Goal: Information Seeking & Learning: Learn about a topic

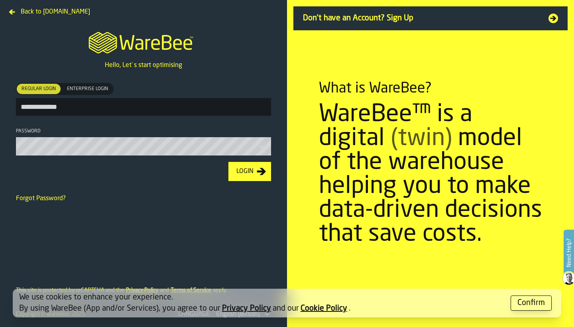
type input "**********"
click at [249, 172] on button "Login" at bounding box center [249, 171] width 43 height 19
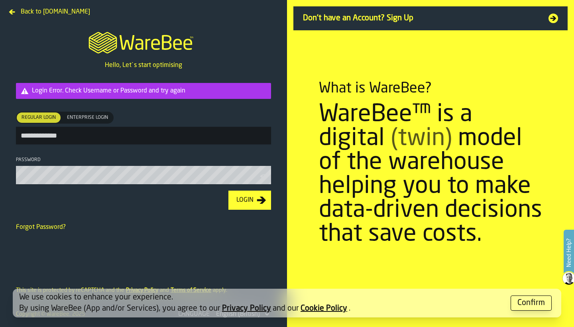
click at [249, 201] on button "Login" at bounding box center [249, 199] width 43 height 19
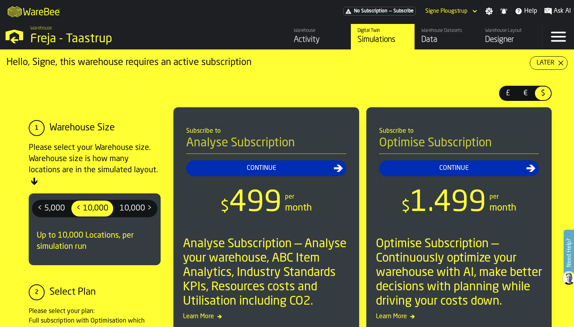
click at [319, 40] on div "Activity" at bounding box center [319, 39] width 51 height 11
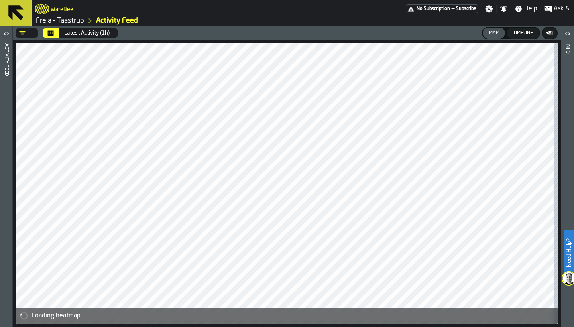
click at [54, 35] on icon "Kalender" at bounding box center [51, 34] width 6 height 4
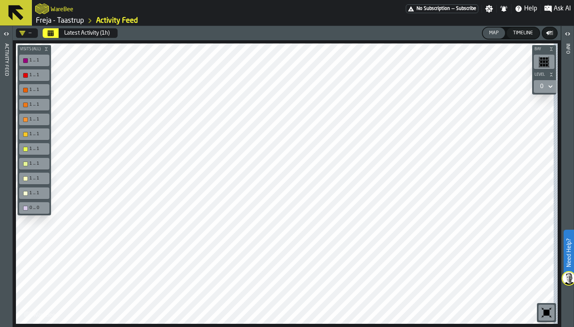
click at [4, 34] on icon "button-toggle-Open" at bounding box center [5, 33] width 2 height 3
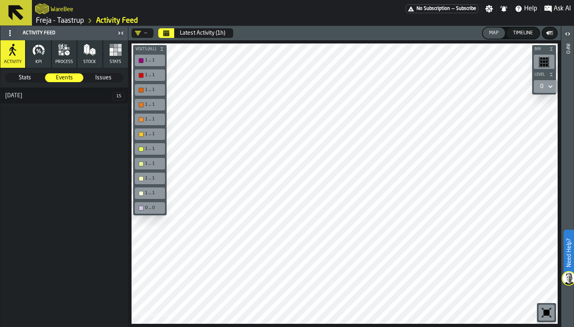
click at [166, 24] on ol "Freja - Taastrup Activity Feed" at bounding box center [169, 21] width 268 height 10
click at [166, 32] on icon "Kalender" at bounding box center [166, 34] width 6 height 4
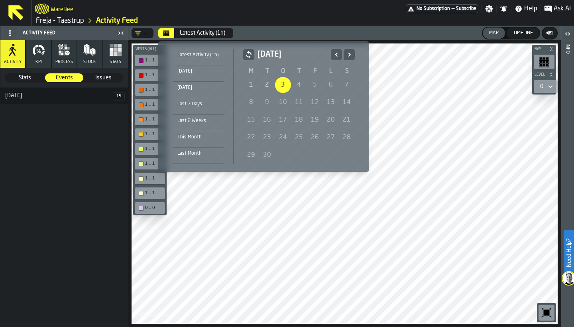
click at [332, 55] on icon "Forrige" at bounding box center [336, 55] width 8 height 10
click at [251, 153] on div "25" at bounding box center [251, 155] width 16 height 16
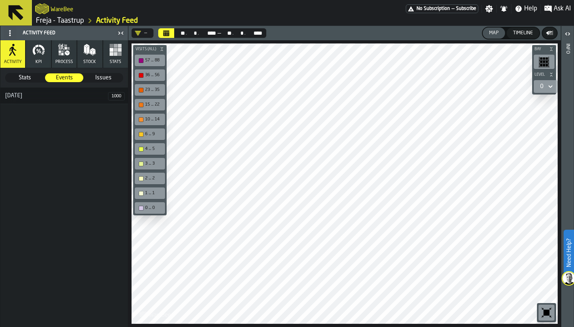
click at [171, 33] on button "Kalender" at bounding box center [166, 33] width 16 height 10
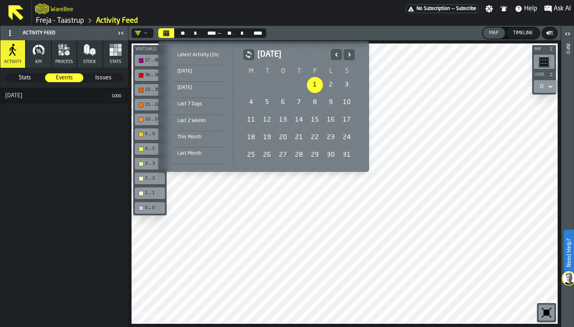
click at [314, 86] on div "1" at bounding box center [315, 85] width 16 height 16
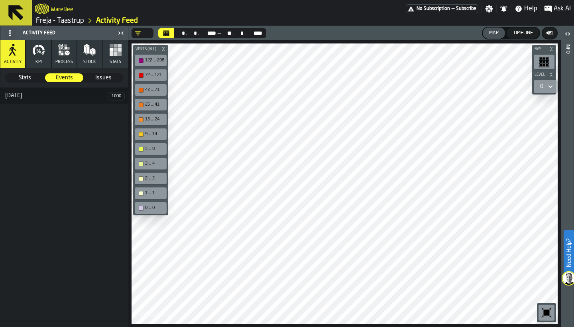
click at [115, 60] on span "Stats" at bounding box center [116, 61] width 12 height 5
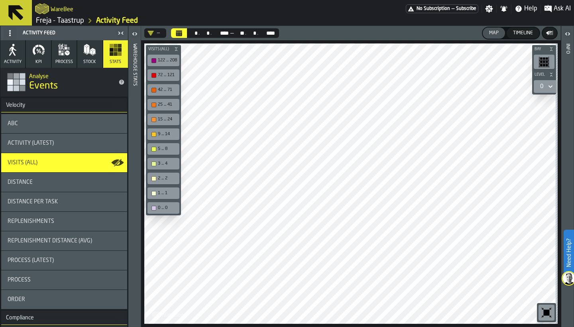
click at [88, 124] on div "ABC" at bounding box center [64, 123] width 113 height 6
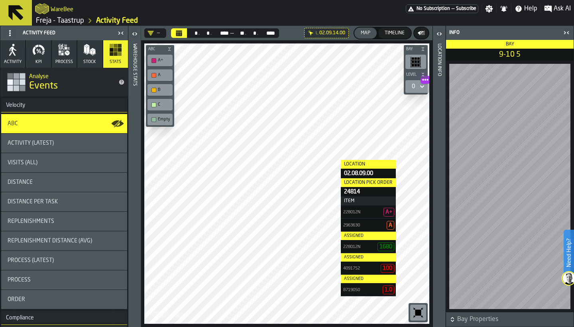
click at [437, 43] on div "Location Info" at bounding box center [439, 183] width 6 height 283
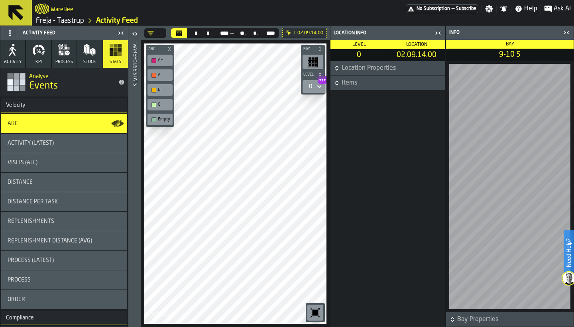
click at [344, 79] on span "Items" at bounding box center [392, 83] width 102 height 10
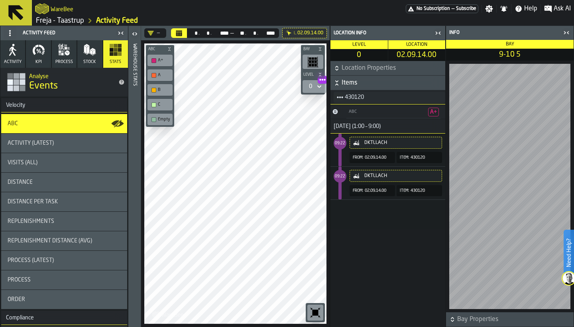
click at [566, 33] on icon "button-toggle-Close me" at bounding box center [566, 33] width 10 height 10
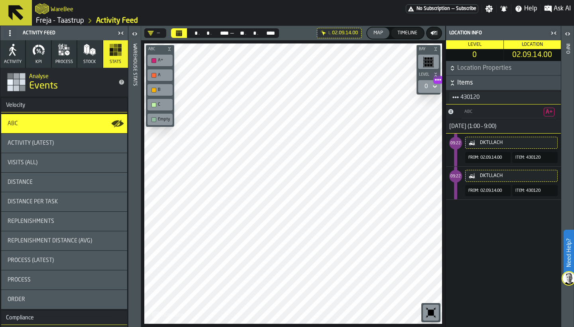
click at [555, 34] on icon "button-toggle-Close me" at bounding box center [554, 33] width 10 height 10
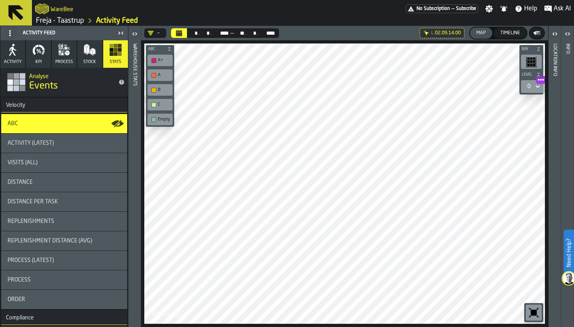
click at [155, 59] on div "button-toolbar-undefined" at bounding box center [153, 60] width 5 height 5
click at [133, 35] on icon "button-toggle-Open" at bounding box center [135, 34] width 10 height 10
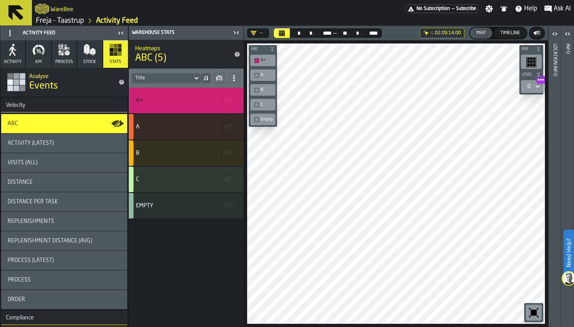
click at [236, 35] on icon "button-toggle-Close me" at bounding box center [237, 33] width 10 height 10
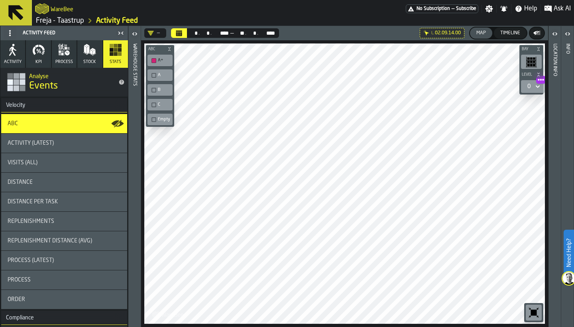
click at [83, 63] on span "Stock" at bounding box center [89, 61] width 13 height 5
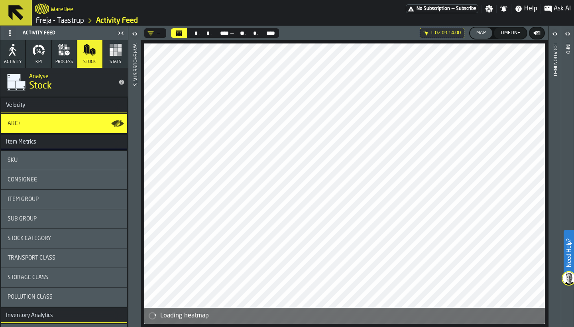
click at [67, 58] on button "process" at bounding box center [64, 53] width 25 height 27
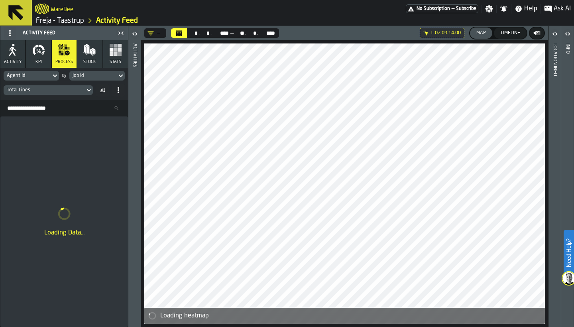
click at [54, 76] on icon at bounding box center [55, 76] width 4 height 3
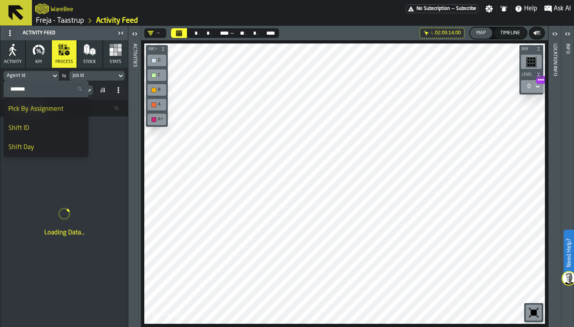
scroll to position [667, 0]
click at [29, 77] on div "Agent Id" at bounding box center [27, 76] width 41 height 6
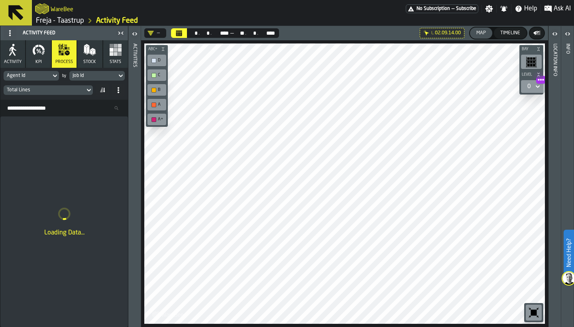
click at [80, 77] on div "Job Id" at bounding box center [93, 76] width 41 height 6
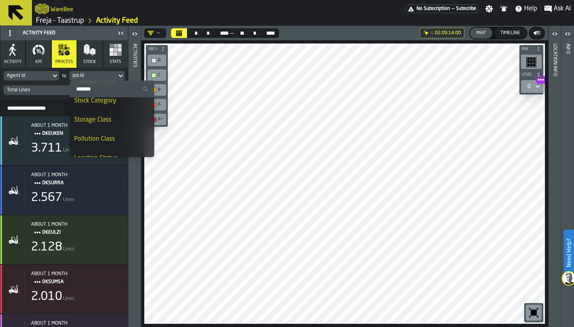
scroll to position [335, 0]
click at [94, 79] on div "Job Id" at bounding box center [92, 75] width 47 height 9
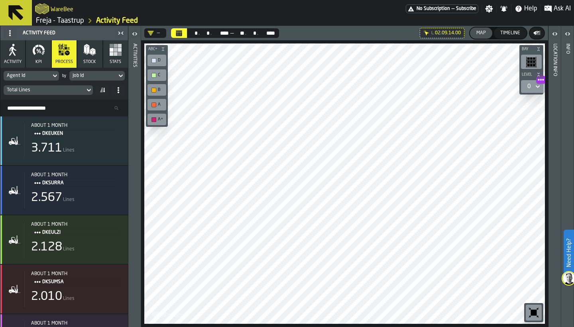
click at [93, 75] on div "Job Id" at bounding box center [93, 76] width 41 height 6
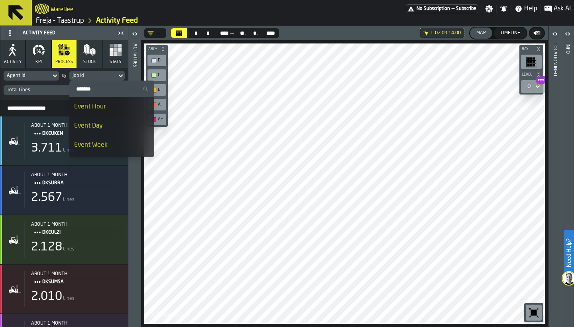
click at [93, 88] on input "Search" at bounding box center [112, 89] width 78 height 10
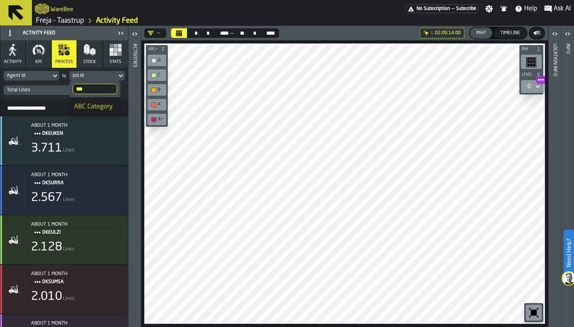
type input "***"
click at [99, 108] on div "ABC Category" at bounding box center [94, 107] width 41 height 10
click at [63, 96] on div "Total Lines" at bounding box center [64, 90] width 121 height 13
click at [0, 0] on icon at bounding box center [0, 0] width 0 height 0
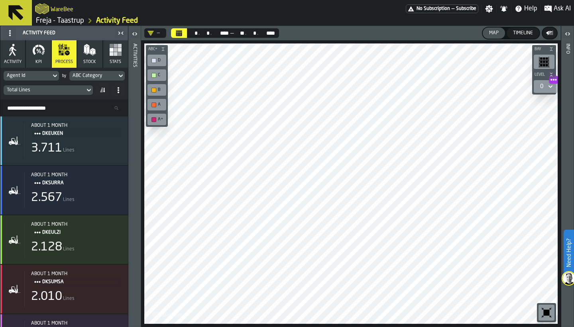
scroll to position [0, 0]
click at [165, 47] on icon "button-" at bounding box center [163, 49] width 5 height 5
click at [156, 34] on div "—" at bounding box center [153, 33] width 12 height 6
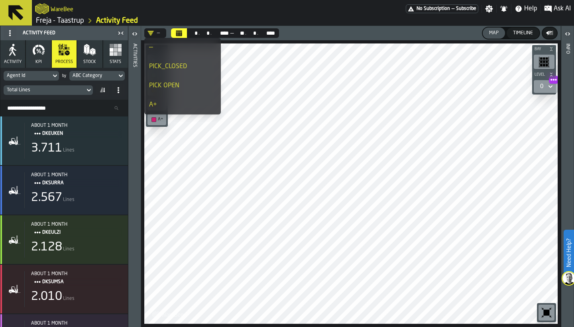
click at [160, 70] on div "PICK_CLOSED" at bounding box center [182, 67] width 67 height 10
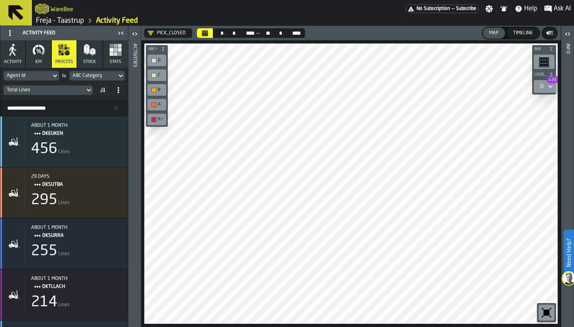
click at [106, 90] on span at bounding box center [102, 90] width 13 height 13
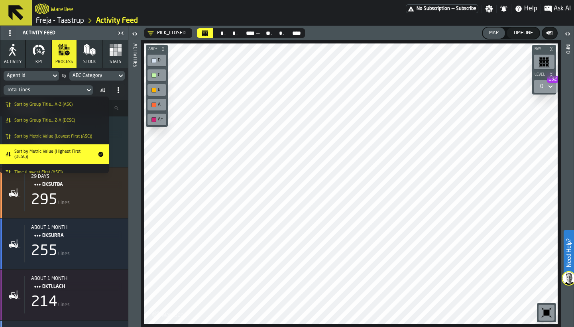
click at [70, 156] on span "Sort by Metric Value (Highest First (DESC))" at bounding box center [54, 154] width 80 height 10
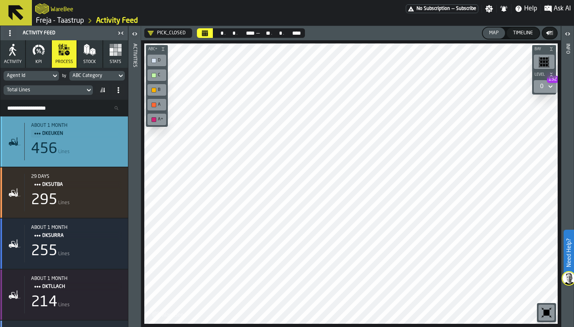
click at [75, 145] on div "456 Lines" at bounding box center [76, 149] width 90 height 16
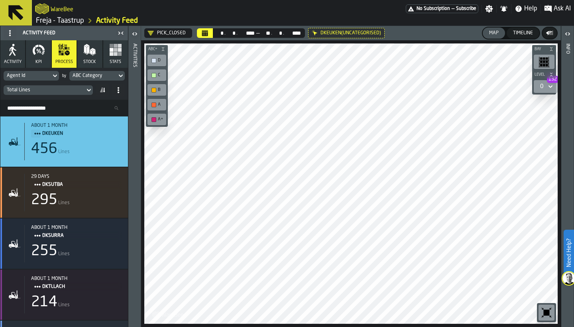
click at [0, 0] on icon at bounding box center [0, 0] width 0 height 0
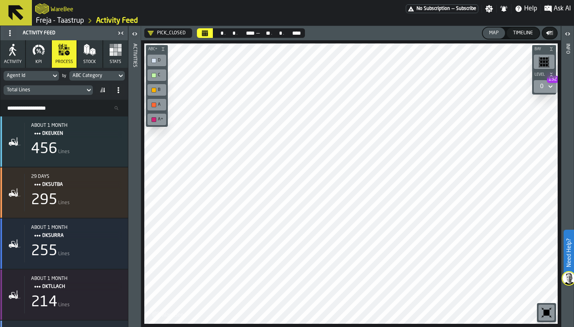
click at [114, 92] on span at bounding box center [118, 90] width 13 height 13
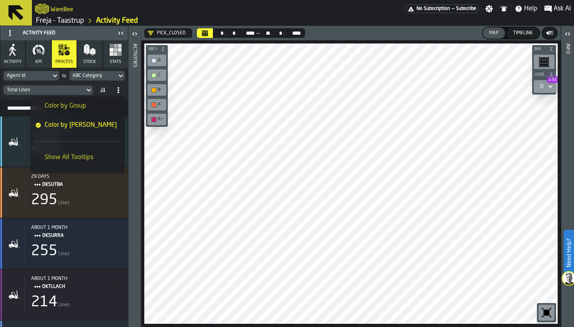
click at [89, 110] on div "Color by Group" at bounding box center [62, 106] width 54 height 10
